Goal: Find specific page/section: Find specific page/section

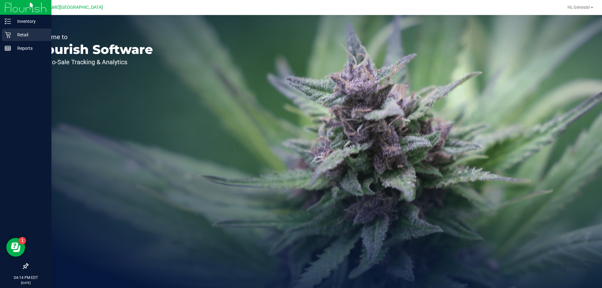
click at [15, 34] on p "Retail" at bounding box center [30, 35] width 38 height 8
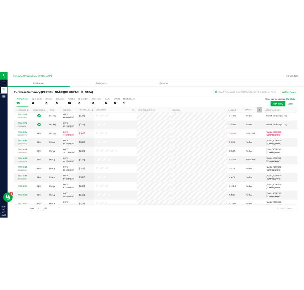
scroll to position [79, 0]
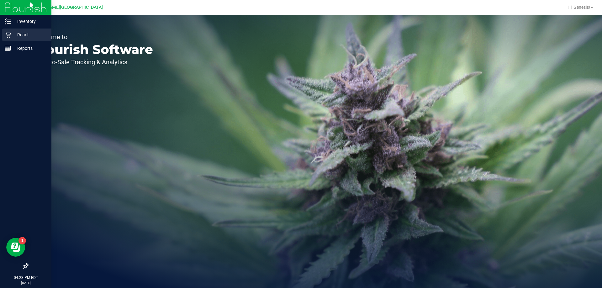
click at [17, 39] on div "Retail" at bounding box center [27, 35] width 50 height 13
